Goal: Task Accomplishment & Management: Manage account settings

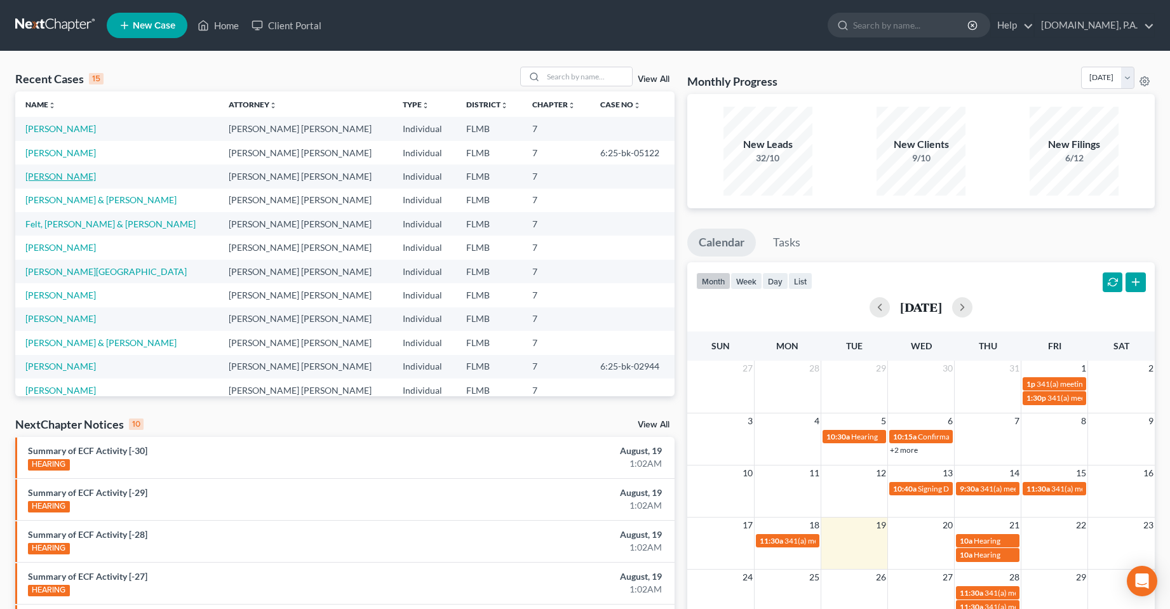
drag, startPoint x: 67, startPoint y: 180, endPoint x: 329, endPoint y: 418, distance: 353.8
click at [67, 180] on link "[PERSON_NAME]" at bounding box center [60, 176] width 70 height 11
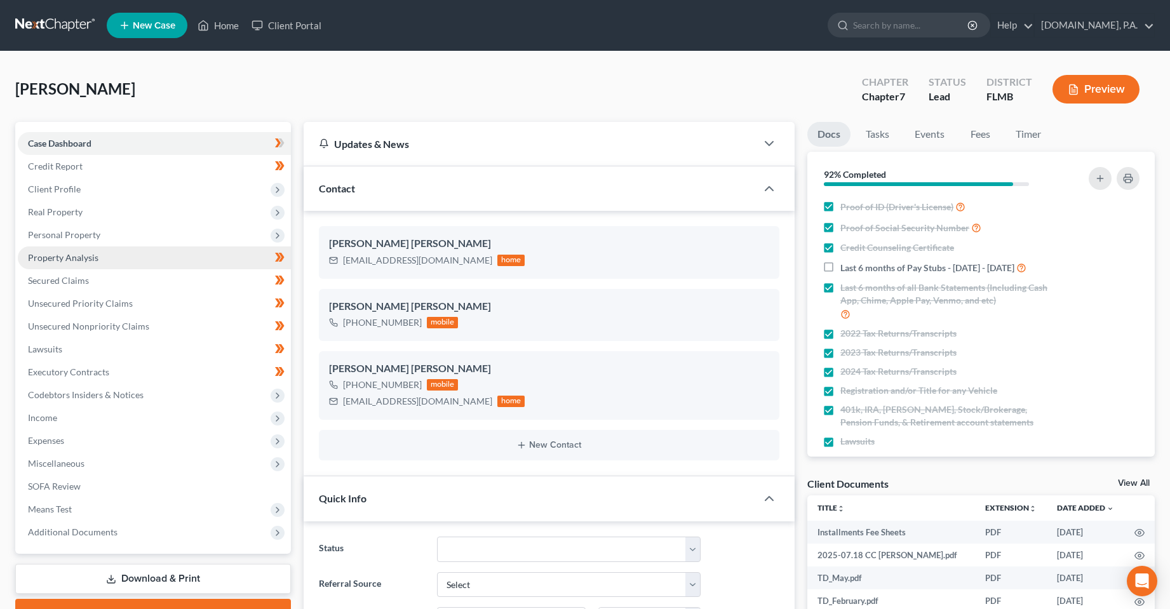
click at [100, 258] on link "Property Analysis" at bounding box center [154, 257] width 273 height 23
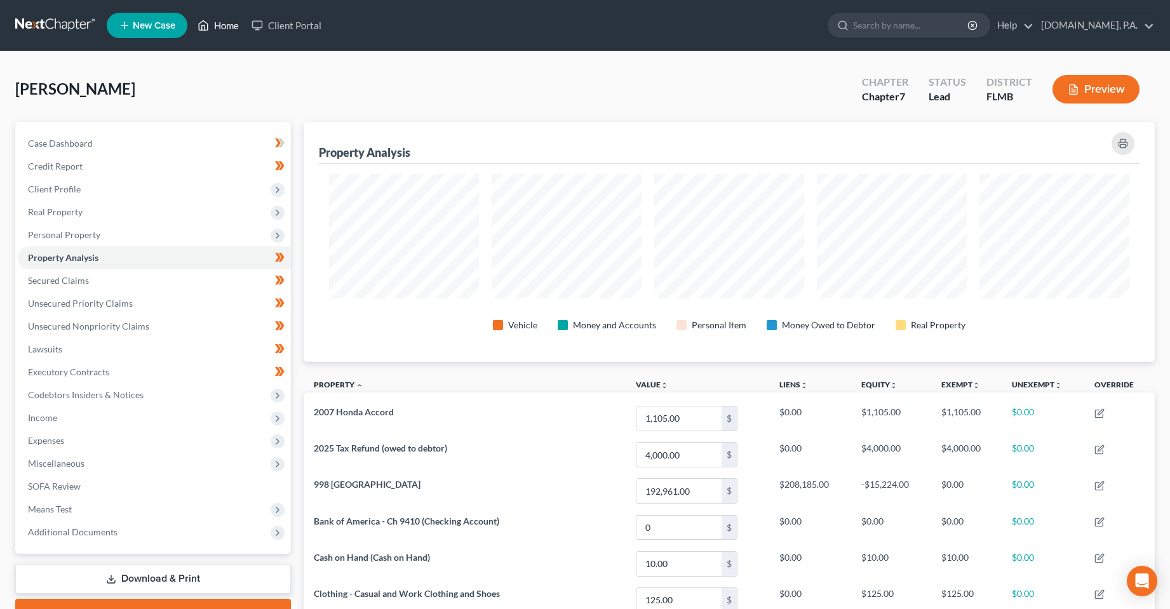
click at [222, 21] on link "Home" at bounding box center [218, 25] width 54 height 23
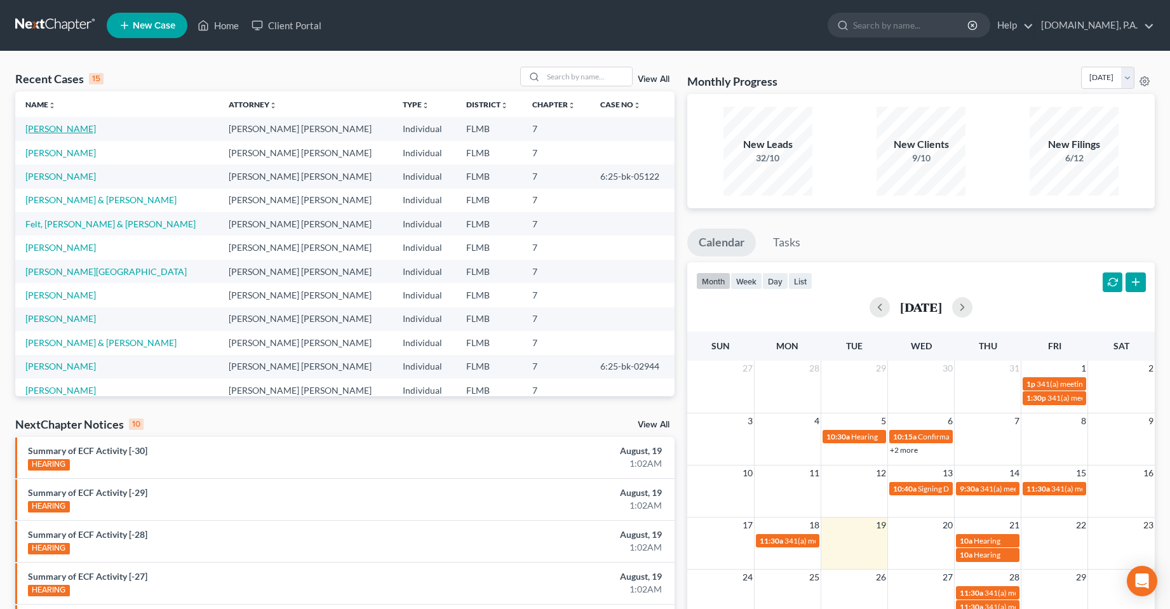
drag, startPoint x: 86, startPoint y: 133, endPoint x: 427, endPoint y: 326, distance: 391.9
click at [86, 133] on link "[PERSON_NAME]" at bounding box center [60, 128] width 70 height 11
select select "4"
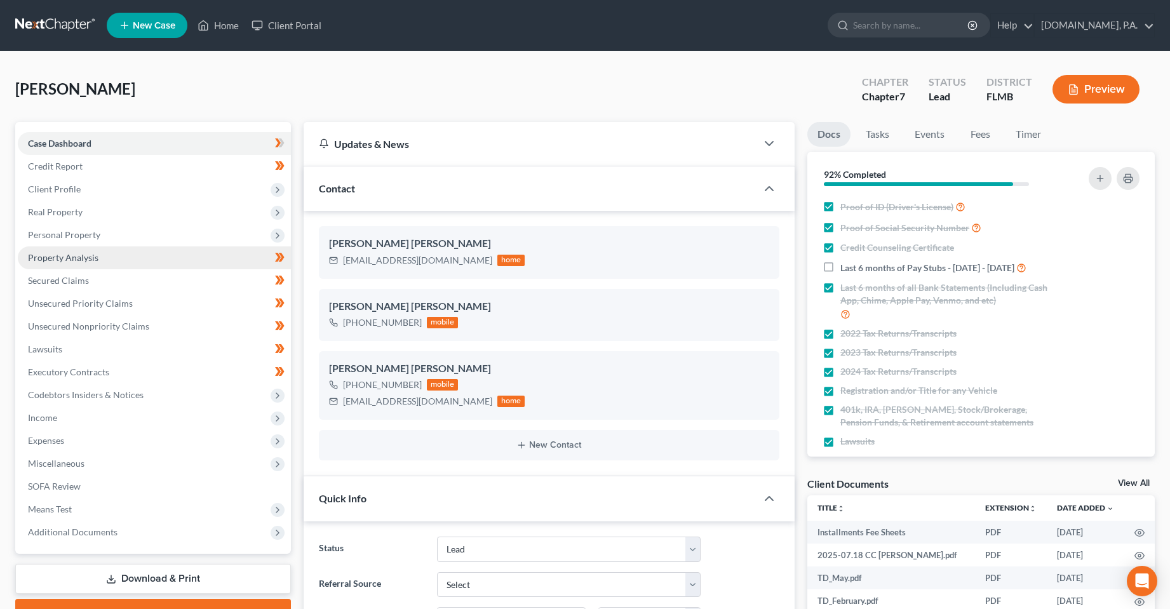
click at [74, 263] on link "Property Analysis" at bounding box center [154, 257] width 273 height 23
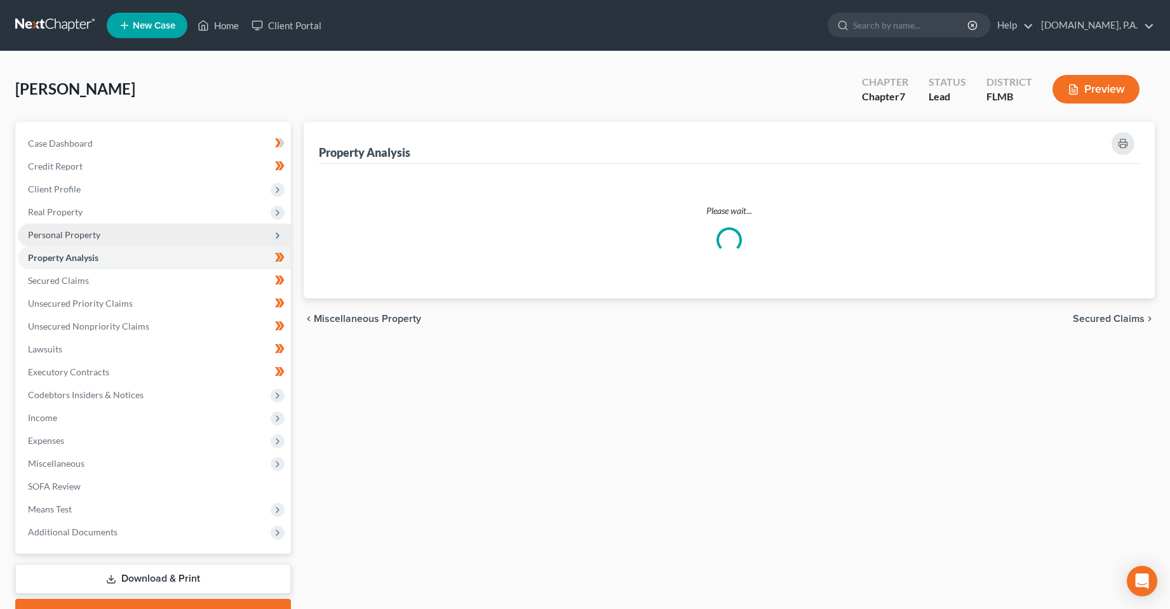
click at [74, 237] on span "Personal Property" at bounding box center [64, 234] width 72 height 11
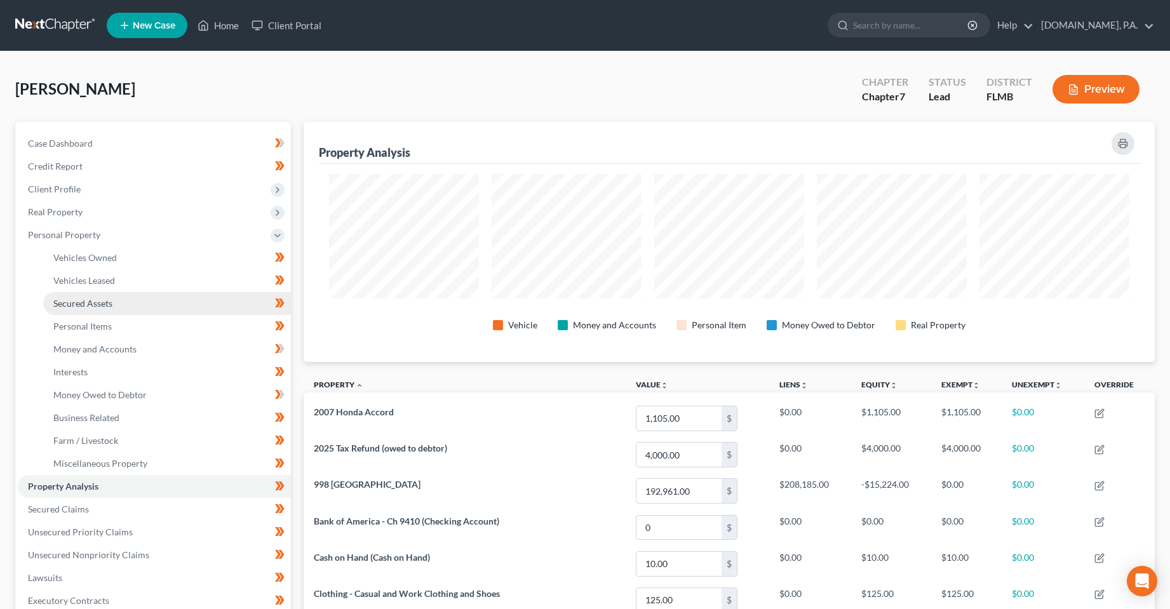
scroll to position [240, 851]
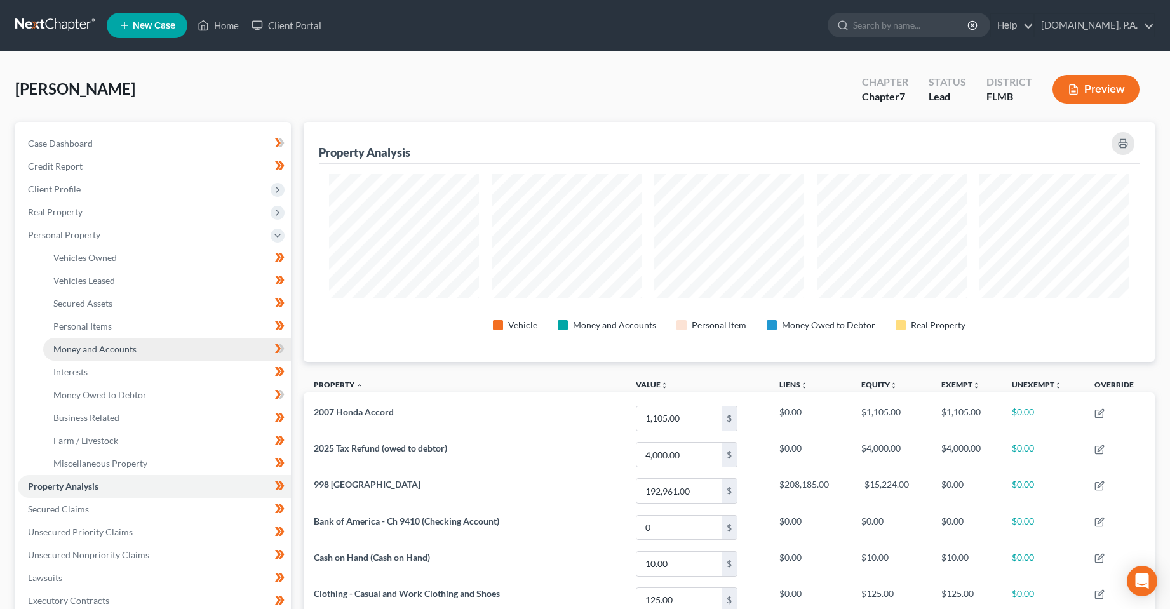
click at [89, 349] on span "Money and Accounts" at bounding box center [94, 349] width 83 height 11
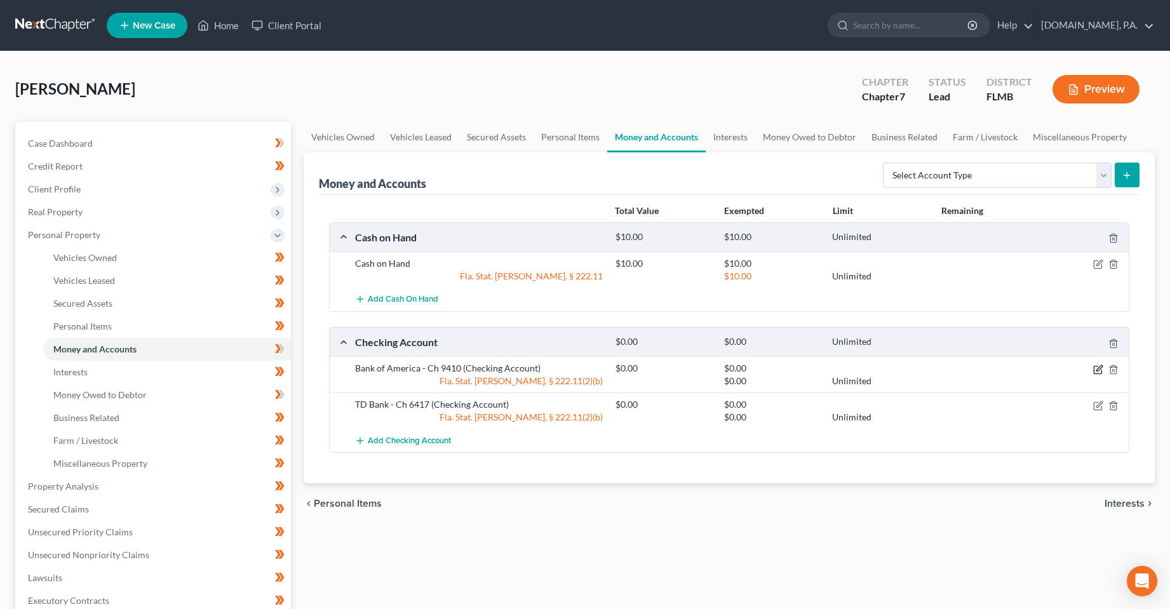
click at [1097, 373] on icon "button" at bounding box center [1098, 370] width 10 height 10
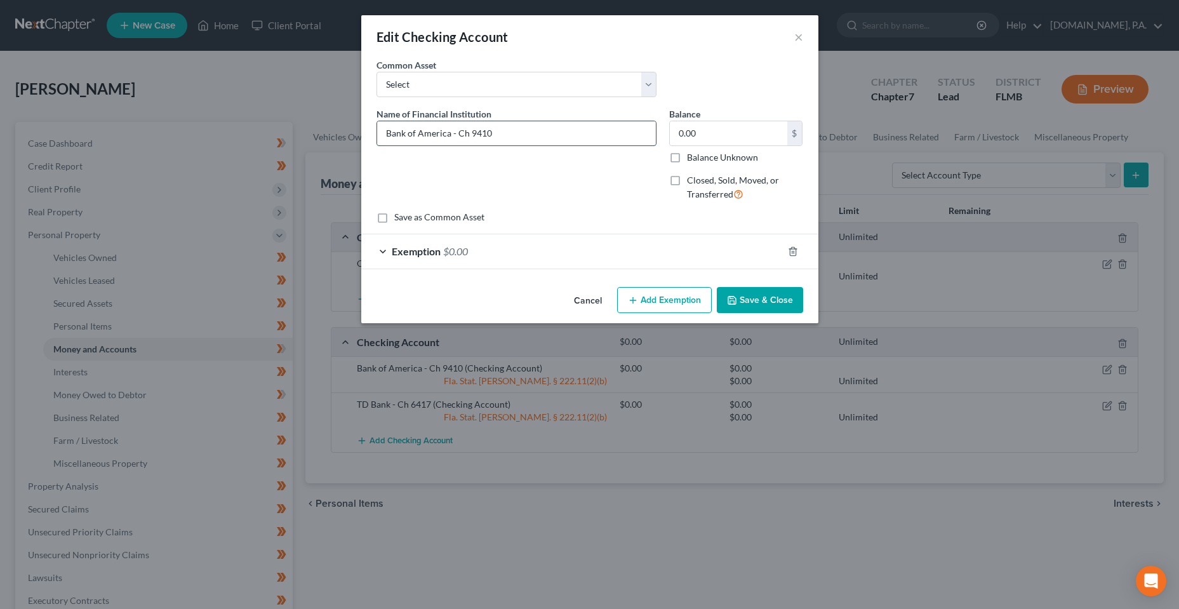
click at [474, 134] on input "Bank of America - Ch 9410" at bounding box center [516, 133] width 279 height 24
type input "Bank of America - 9410"
click at [758, 293] on button "Save & Close" at bounding box center [760, 300] width 86 height 27
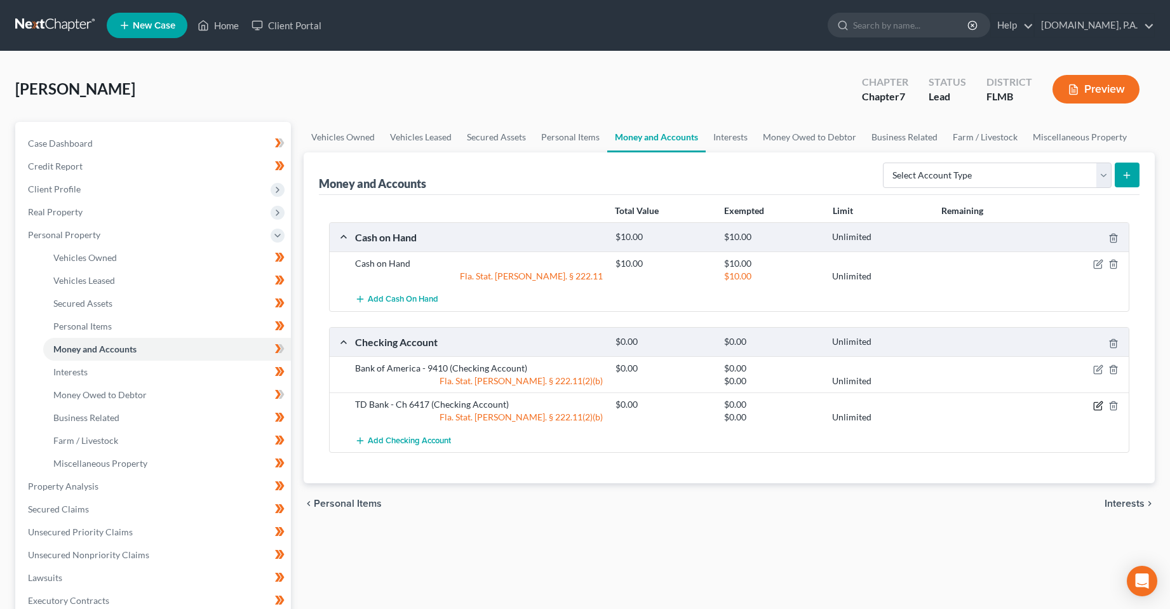
click at [1096, 405] on icon "button" at bounding box center [1098, 406] width 10 height 10
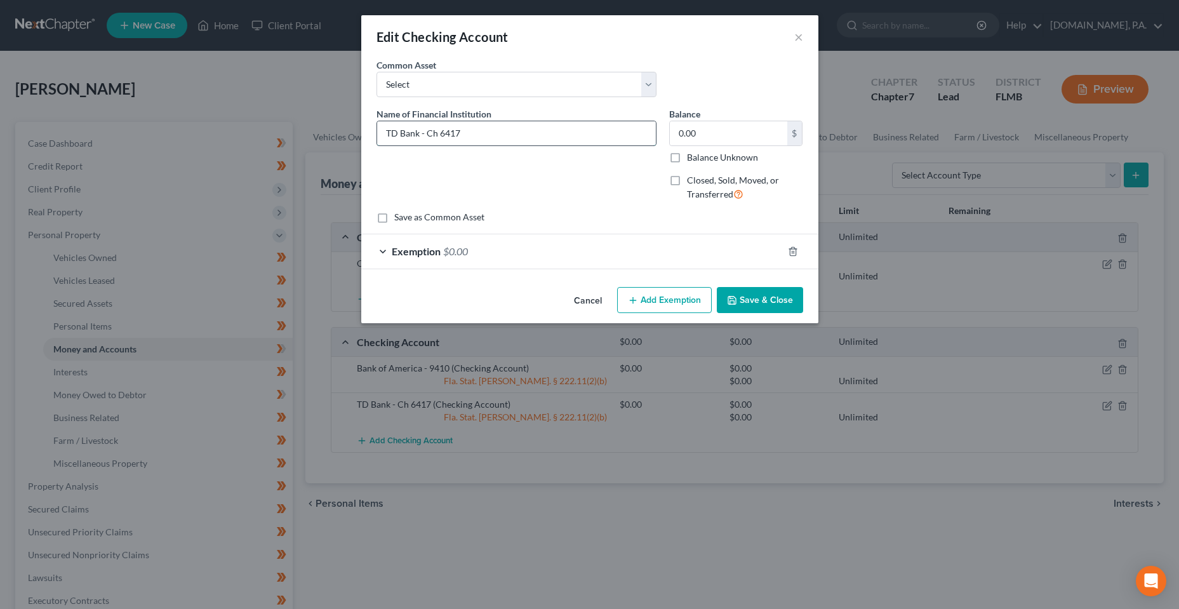
click at [437, 133] on input "TD Bank - Ch 6417" at bounding box center [516, 133] width 279 height 24
type input "TD Bank - 6417"
click at [770, 304] on button "Save & Close" at bounding box center [760, 300] width 86 height 27
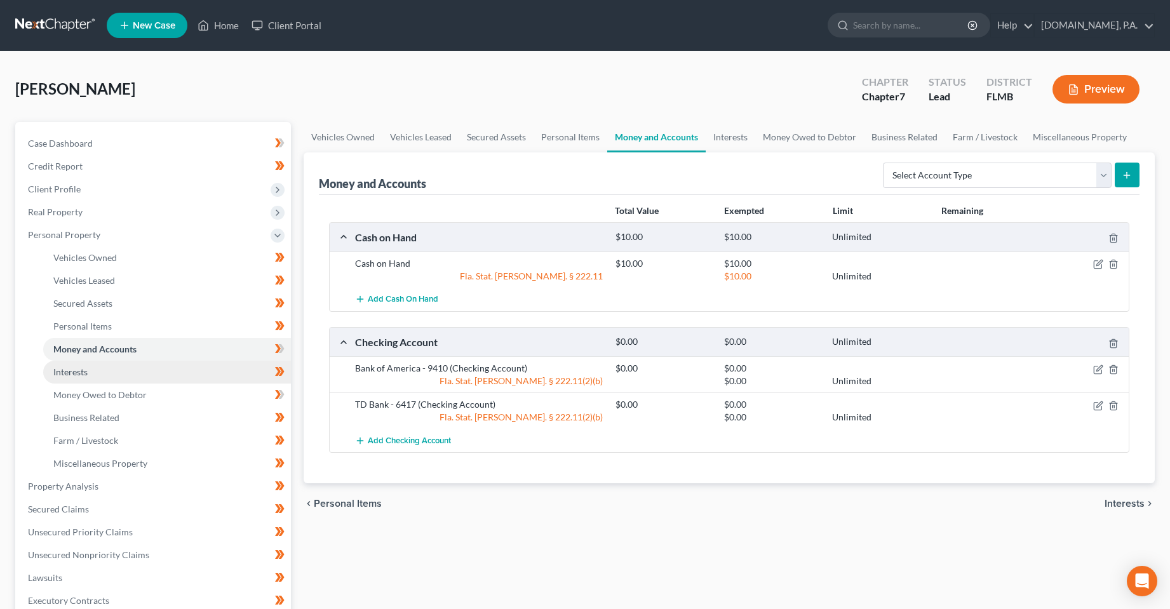
click at [92, 368] on link "Interests" at bounding box center [167, 372] width 248 height 23
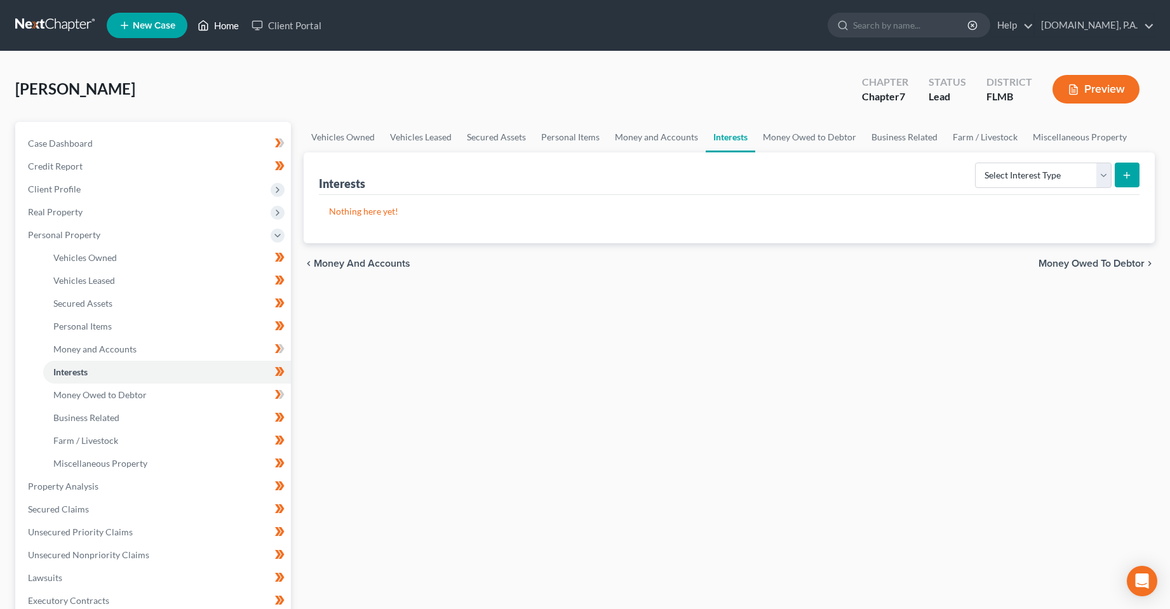
click at [229, 22] on link "Home" at bounding box center [218, 25] width 54 height 23
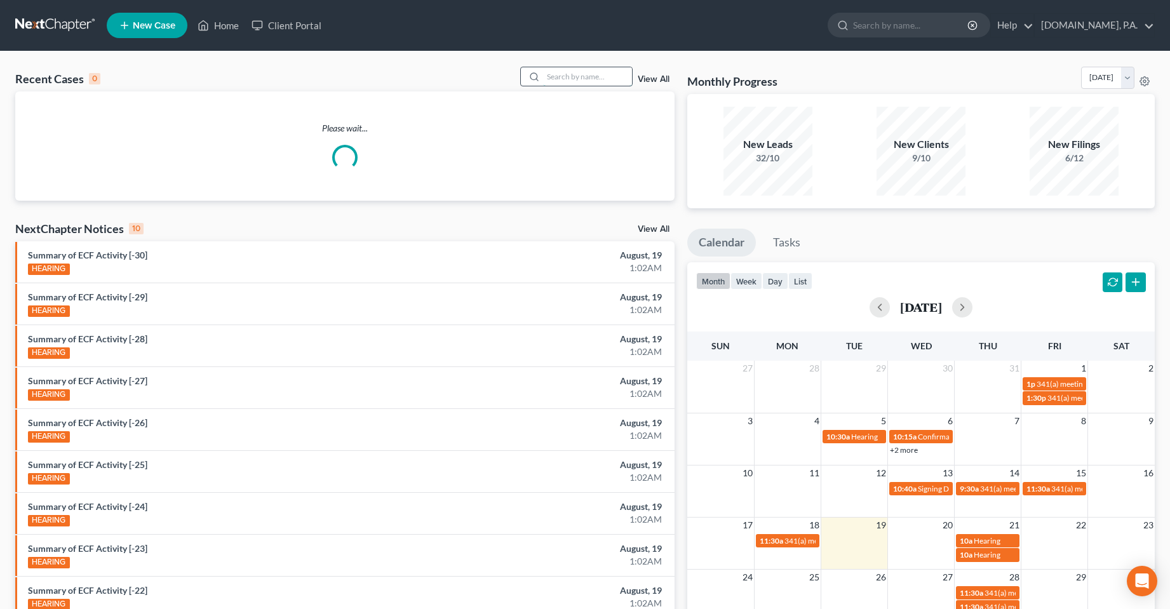
click at [600, 81] on input "search" at bounding box center [587, 76] width 89 height 18
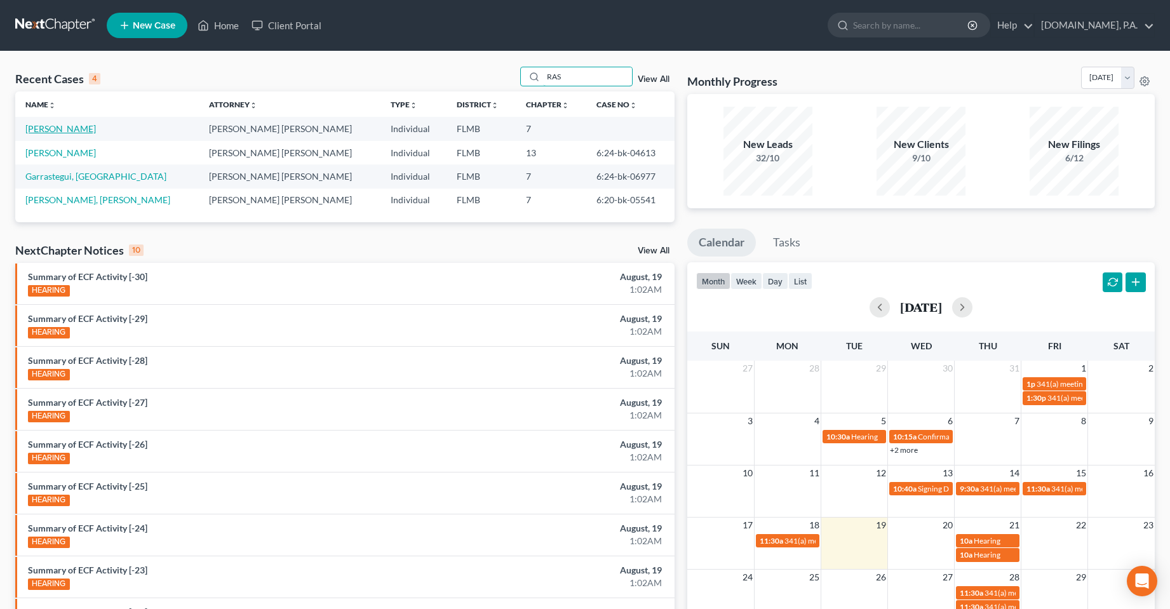
type input "RAS"
click at [50, 130] on link "[PERSON_NAME]" at bounding box center [60, 128] width 70 height 11
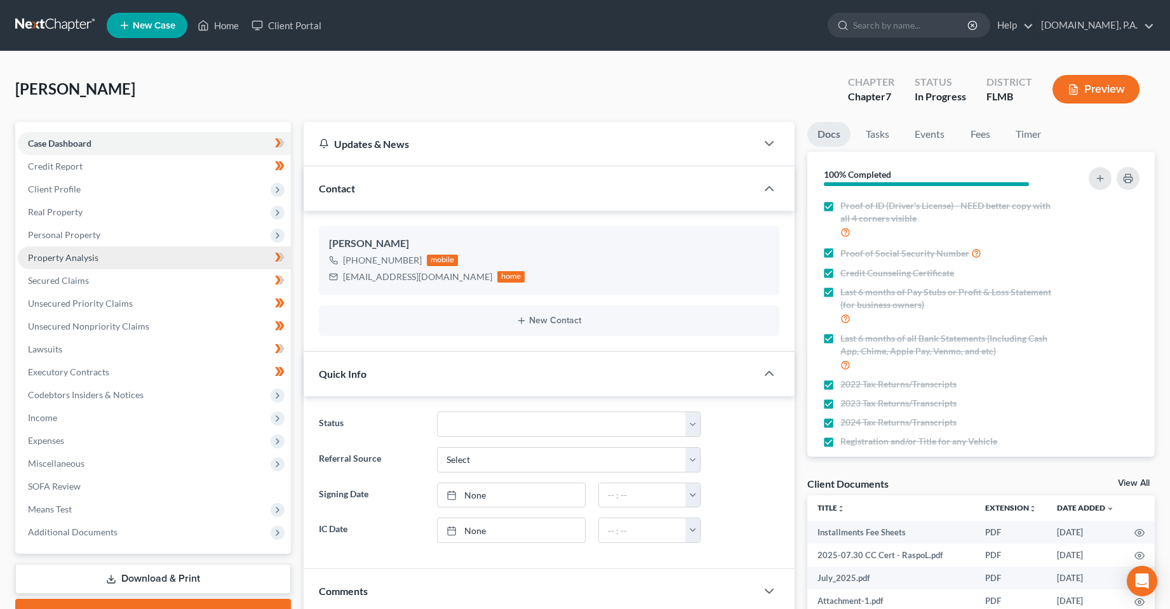
click at [60, 264] on link "Property Analysis" at bounding box center [154, 257] width 273 height 23
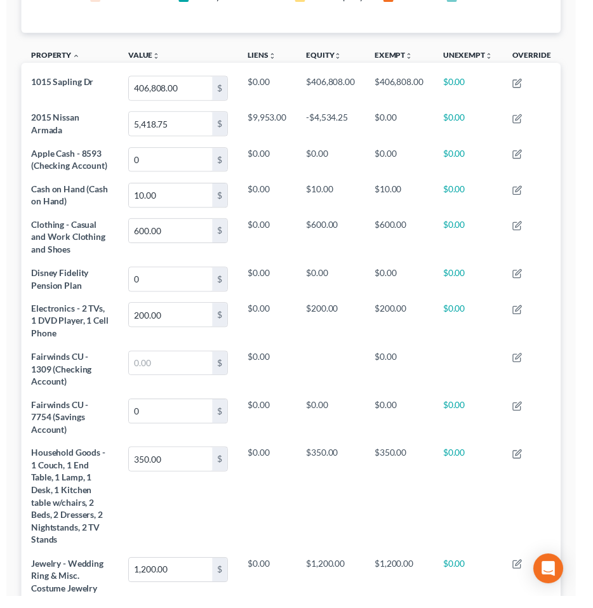
scroll to position [190, 563]
